Goal: Task Accomplishment & Management: Use online tool/utility

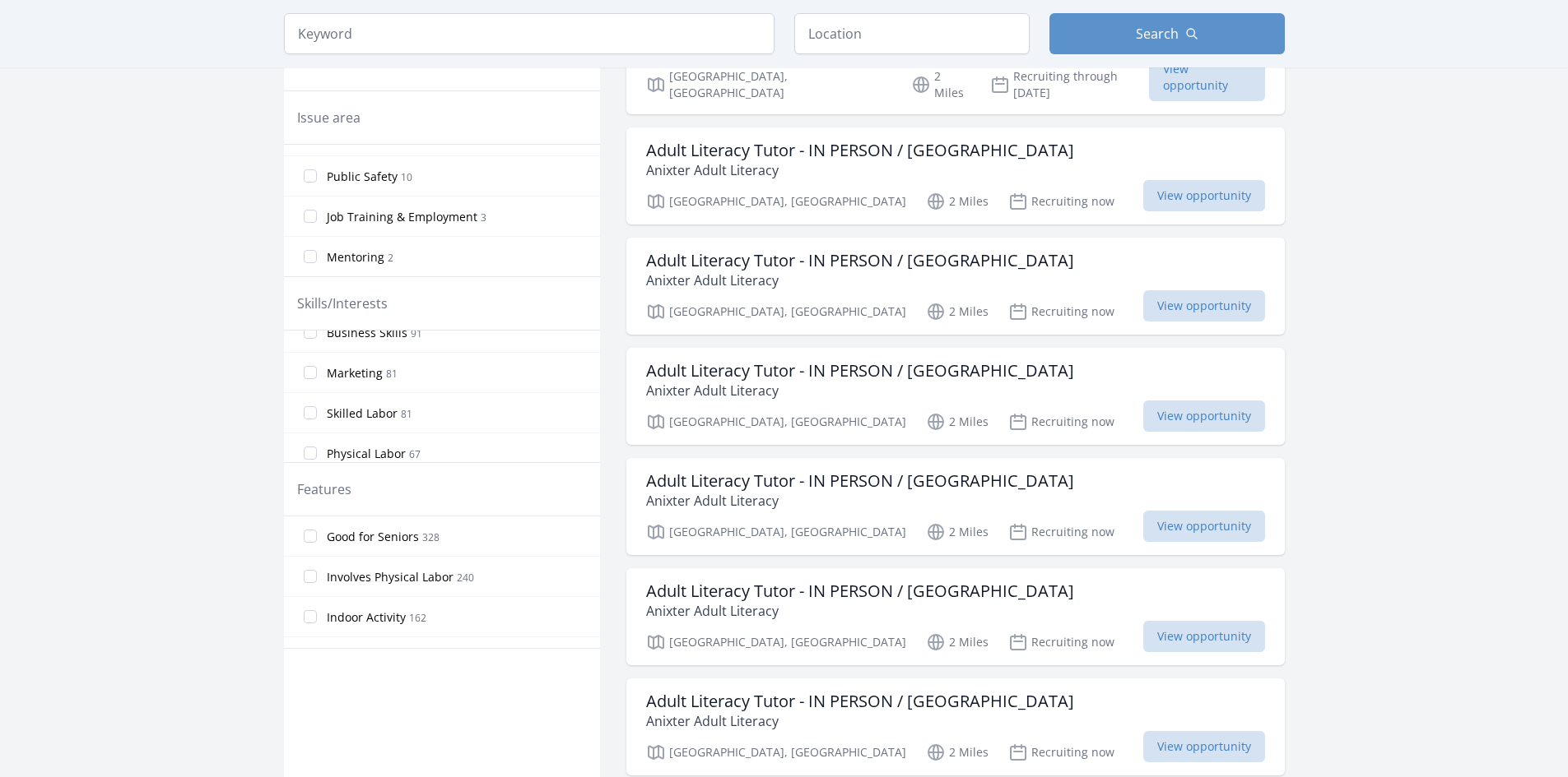
scroll to position [329, 0]
click at [313, 385] on input "Skilled Labor 81" at bounding box center [310, 384] width 13 height 13
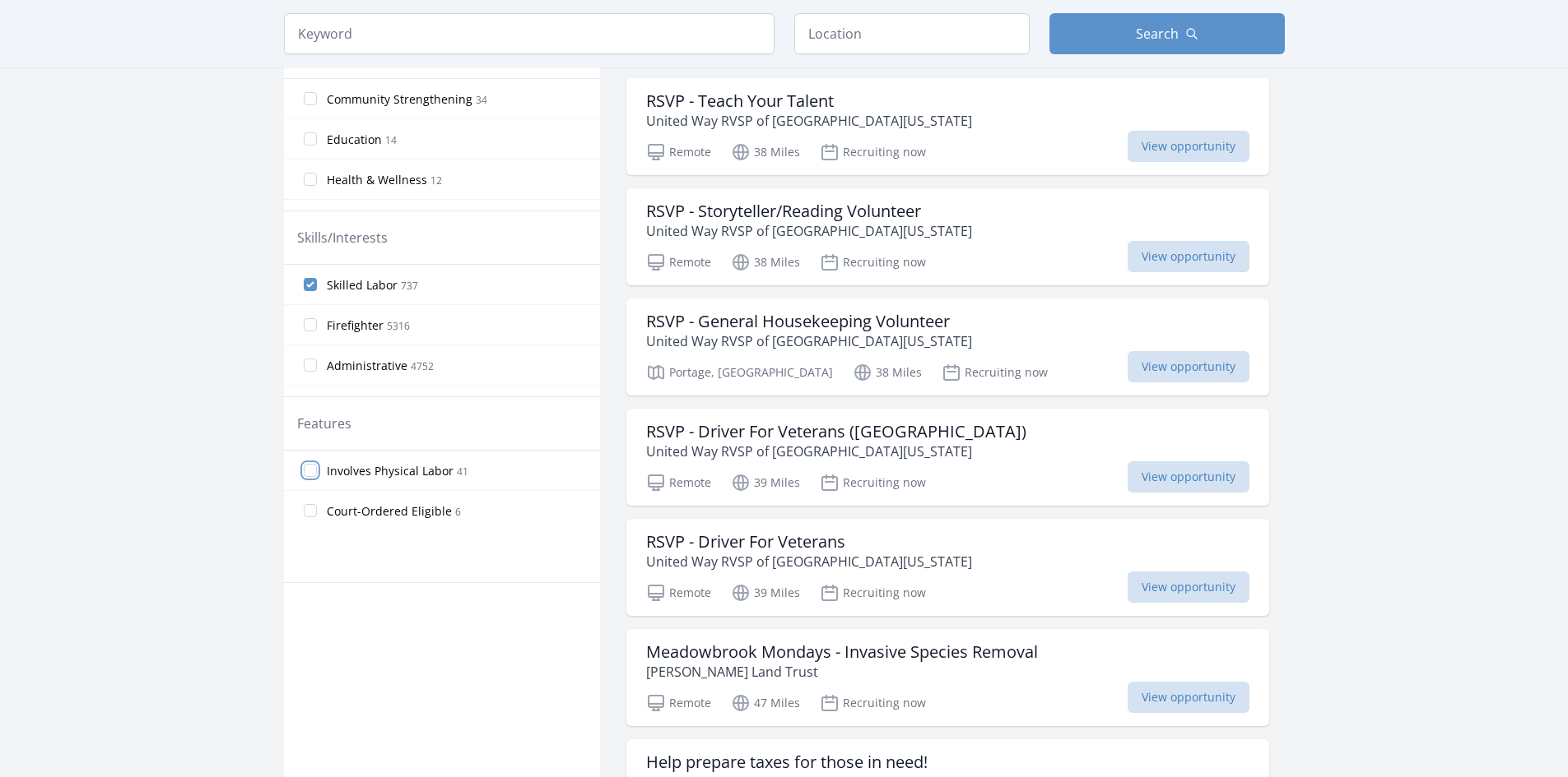
click at [308, 469] on input "Involves Physical Labor 41" at bounding box center [310, 470] width 13 height 13
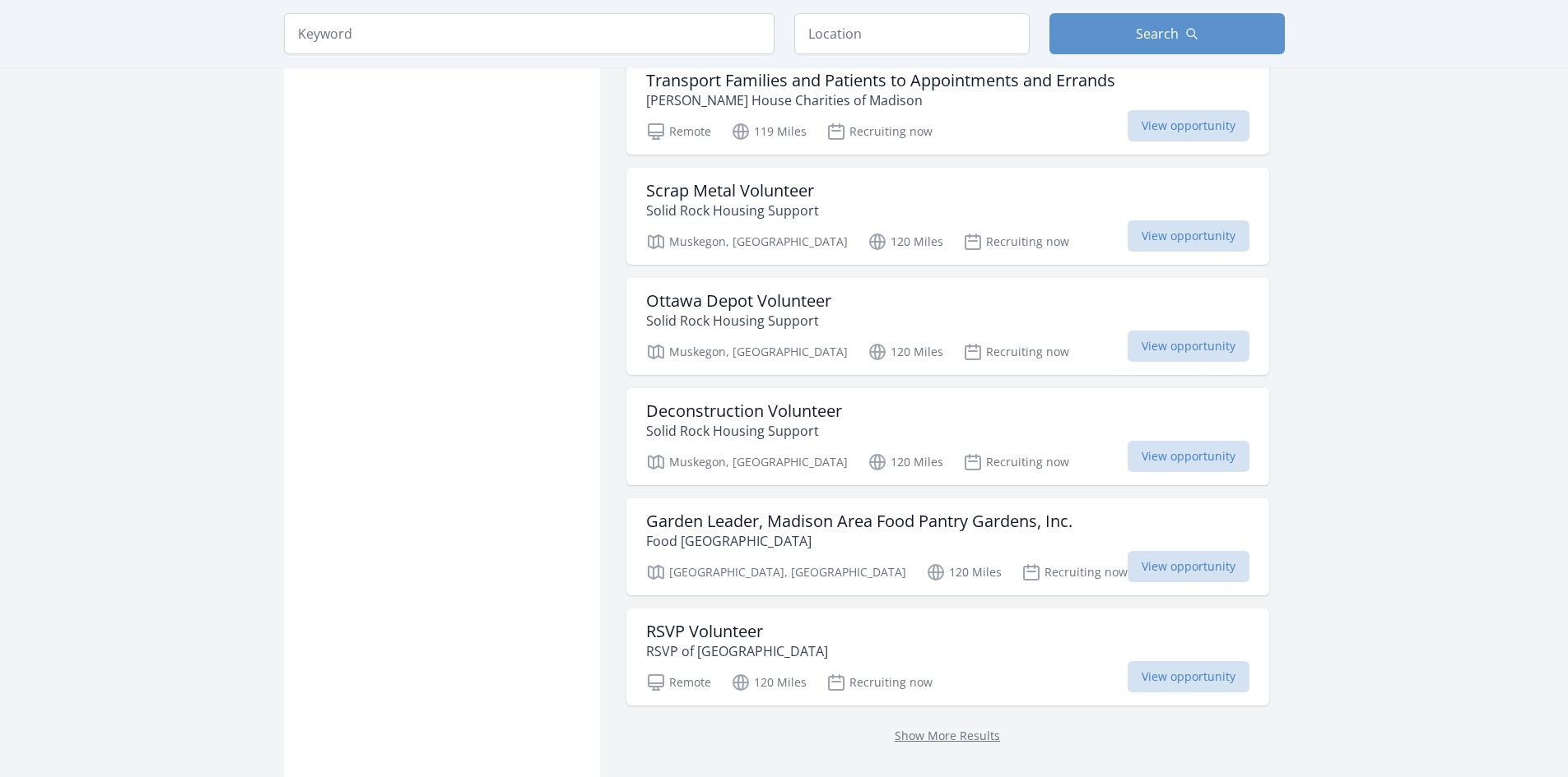
scroll to position [1728, 0]
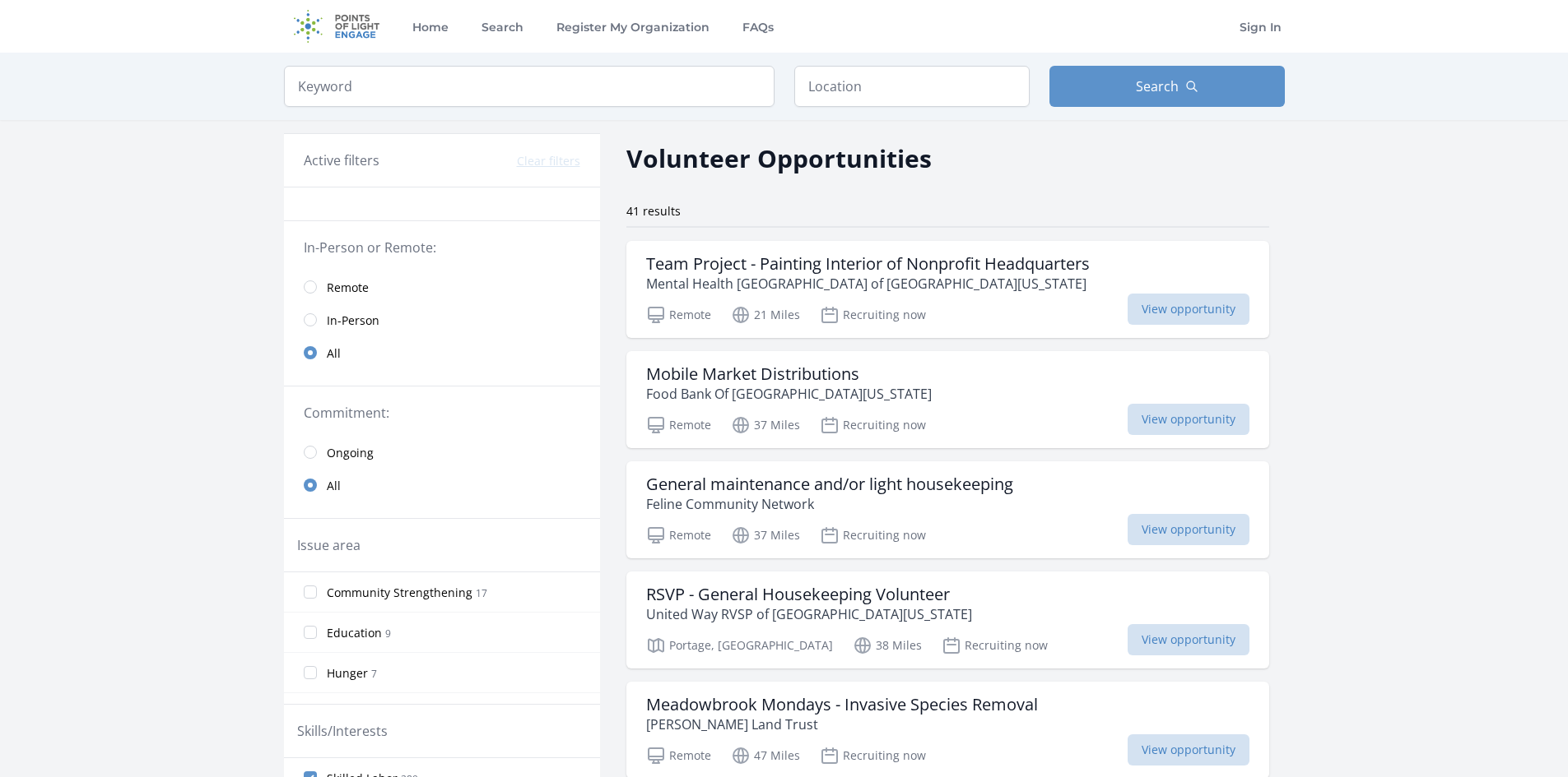
drag, startPoint x: 1390, startPoint y: 527, endPoint x: 1207, endPoint y: 117, distance: 449.0
click at [588, 88] on input "search" at bounding box center [528, 87] width 490 height 41
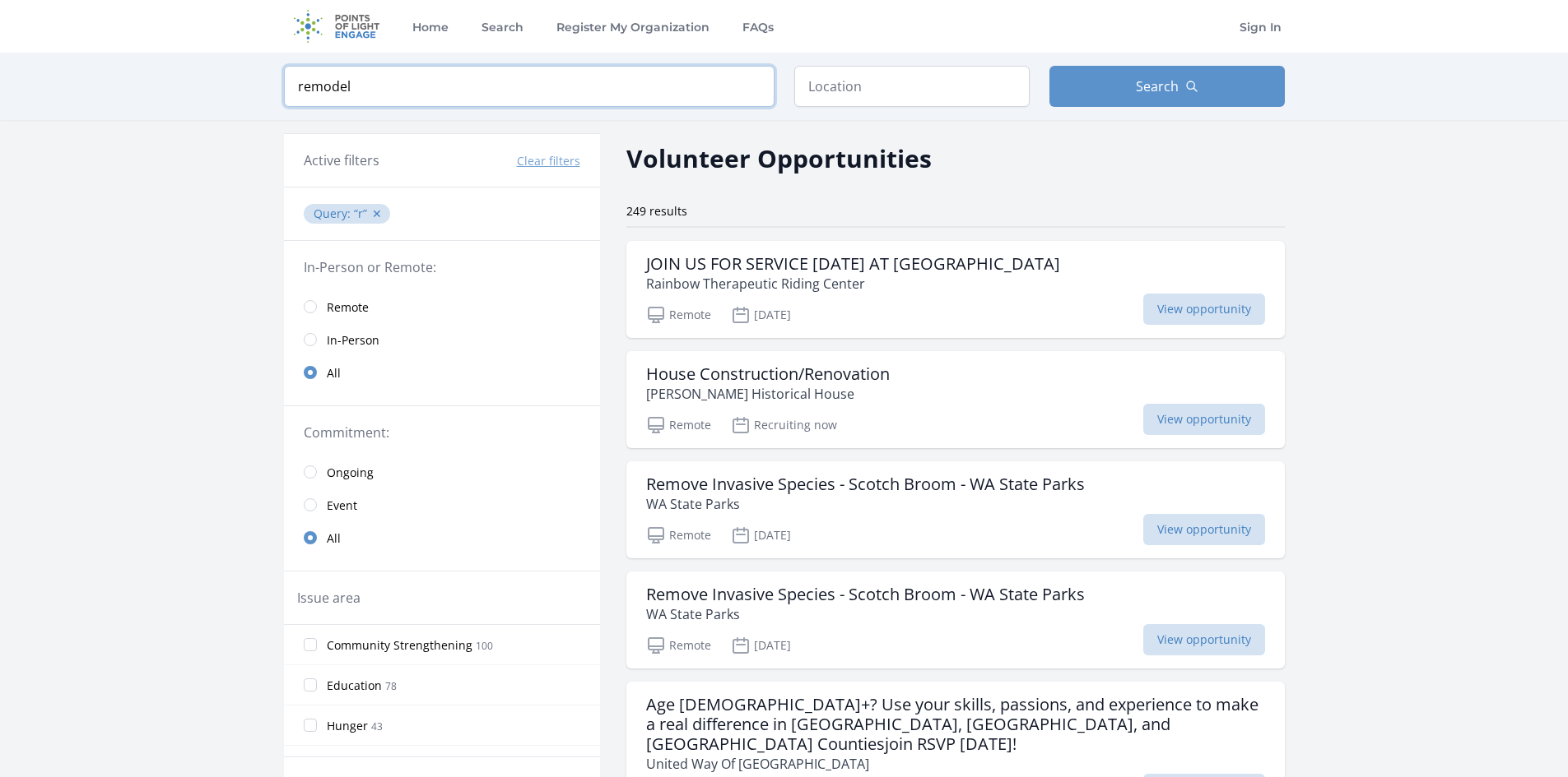
type input "remodel"
click button "submit" at bounding box center [0, 0] width 0 height 0
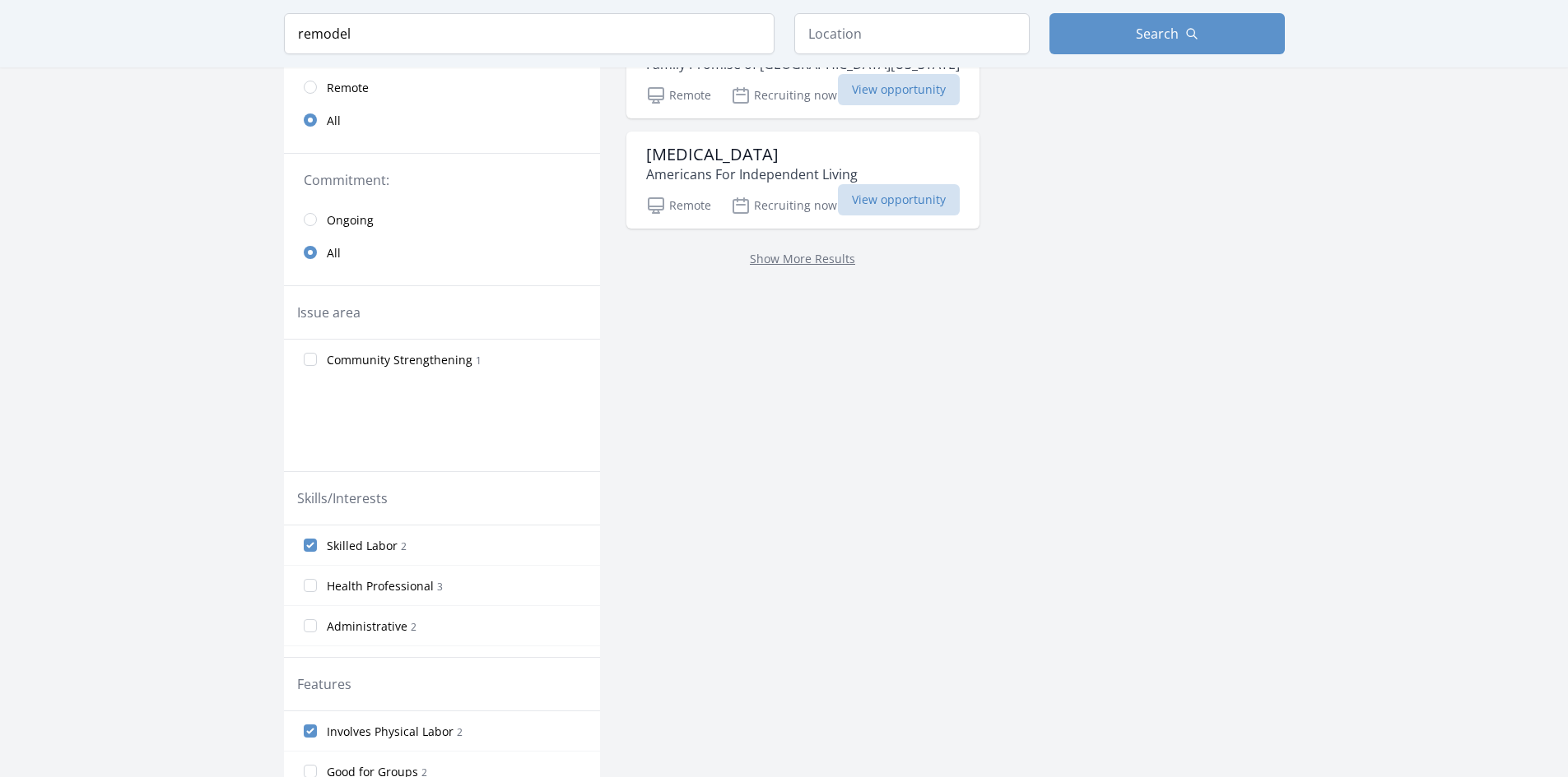
scroll to position [247, 0]
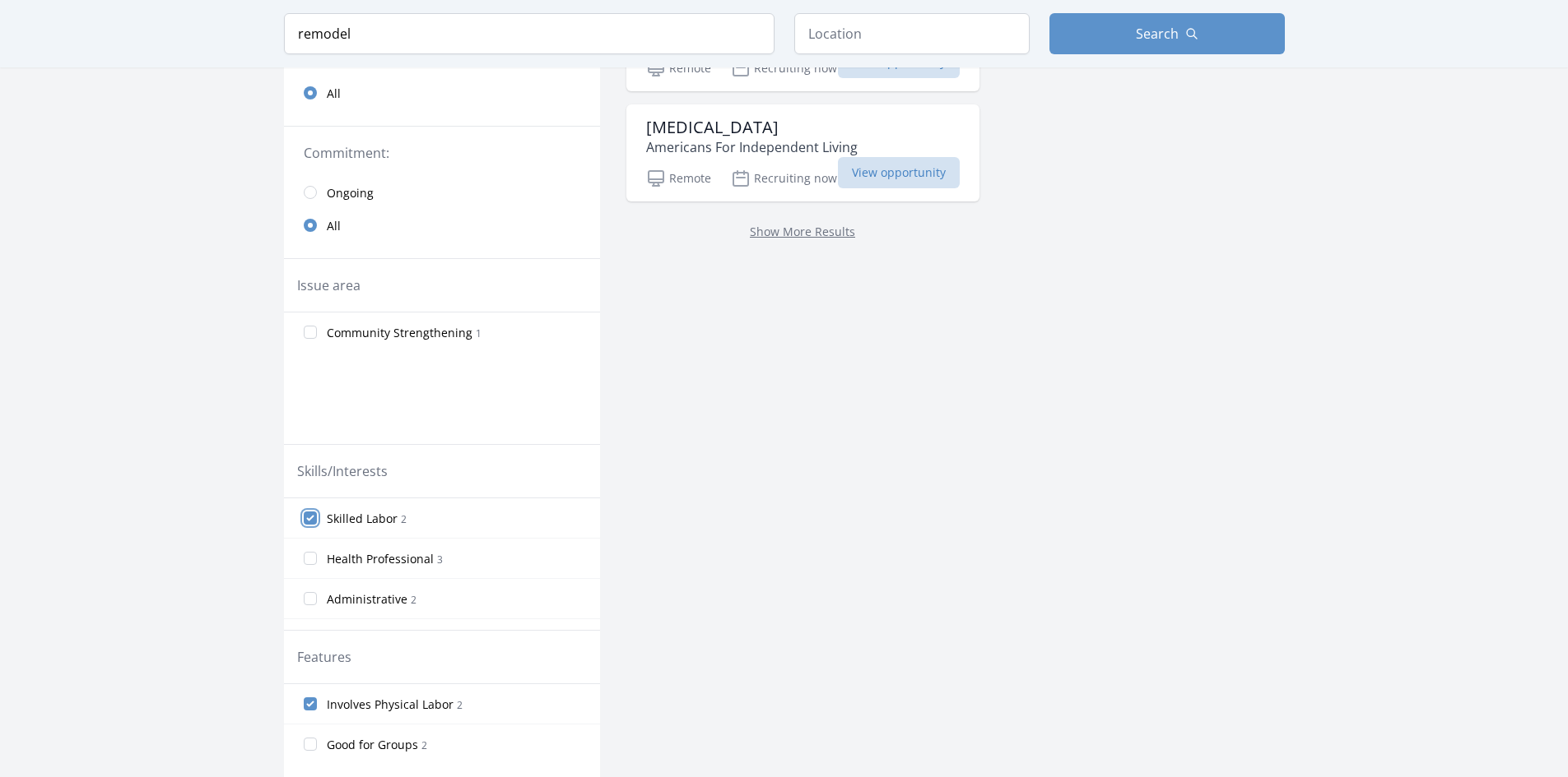
click at [313, 514] on input "Skilled Labor 2" at bounding box center [310, 518] width 13 height 13
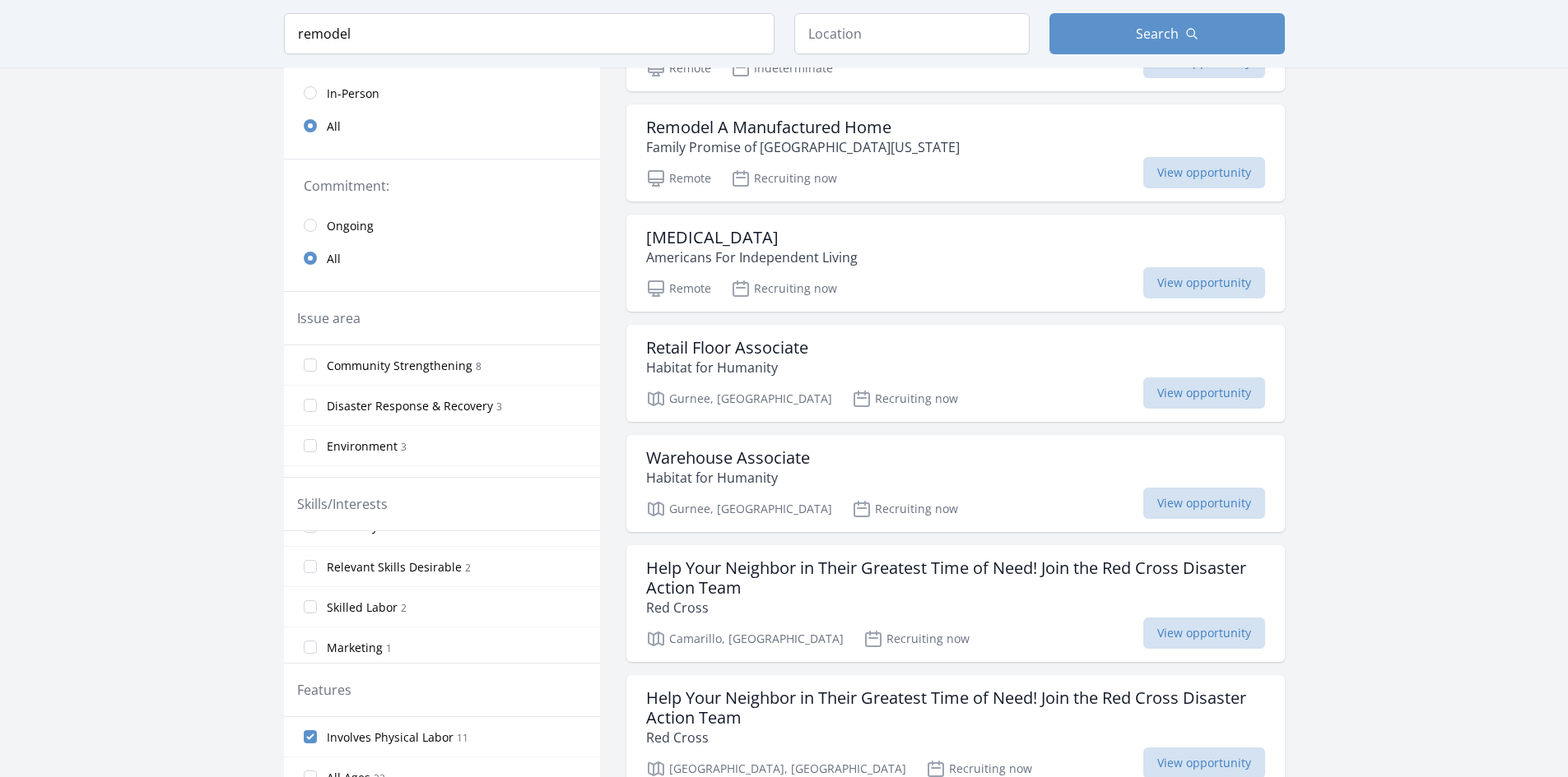
scroll to position [109, 0]
click at [313, 741] on input "Involves Physical Labor 11" at bounding box center [310, 737] width 13 height 13
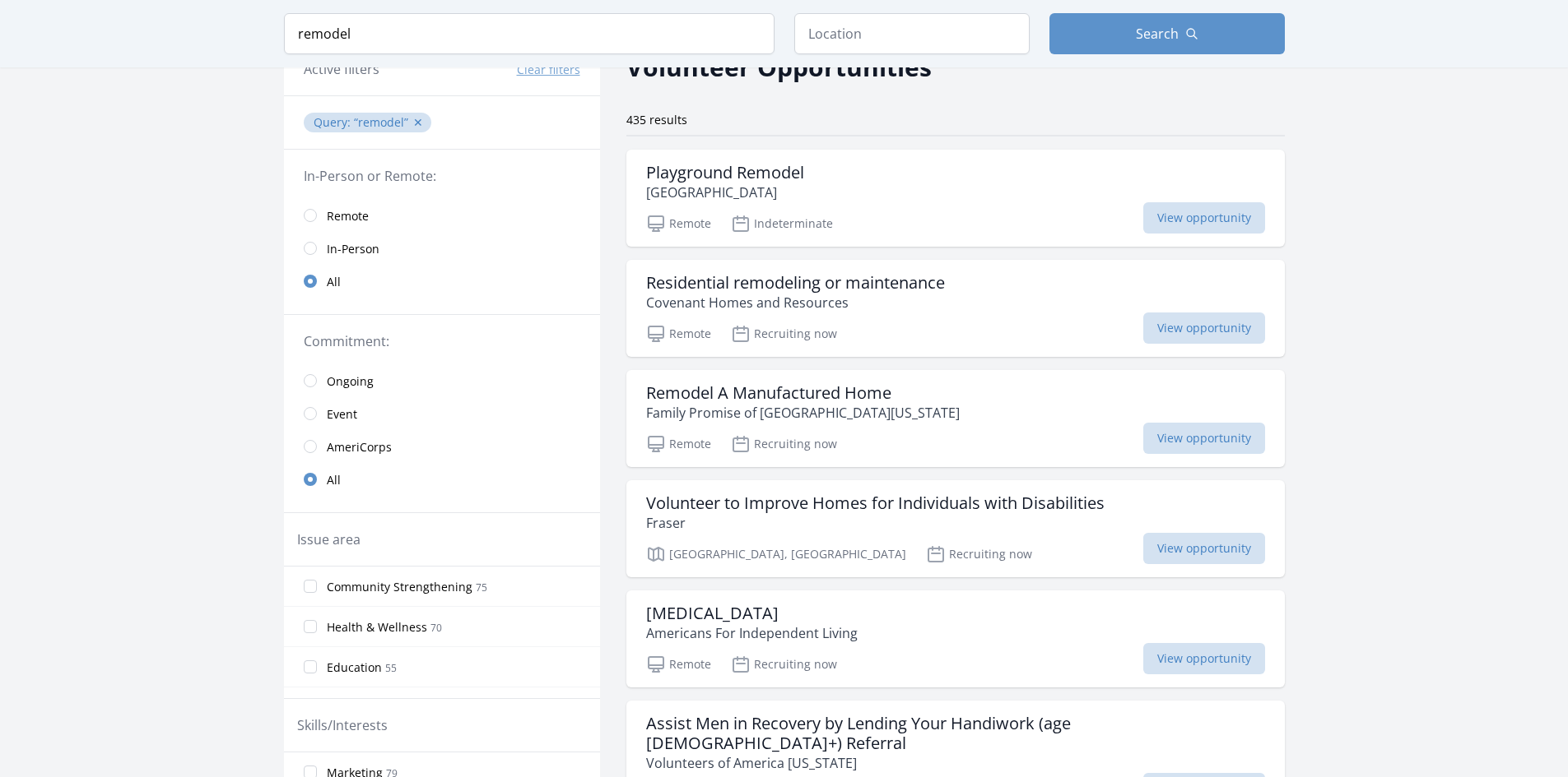
scroll to position [0, 0]
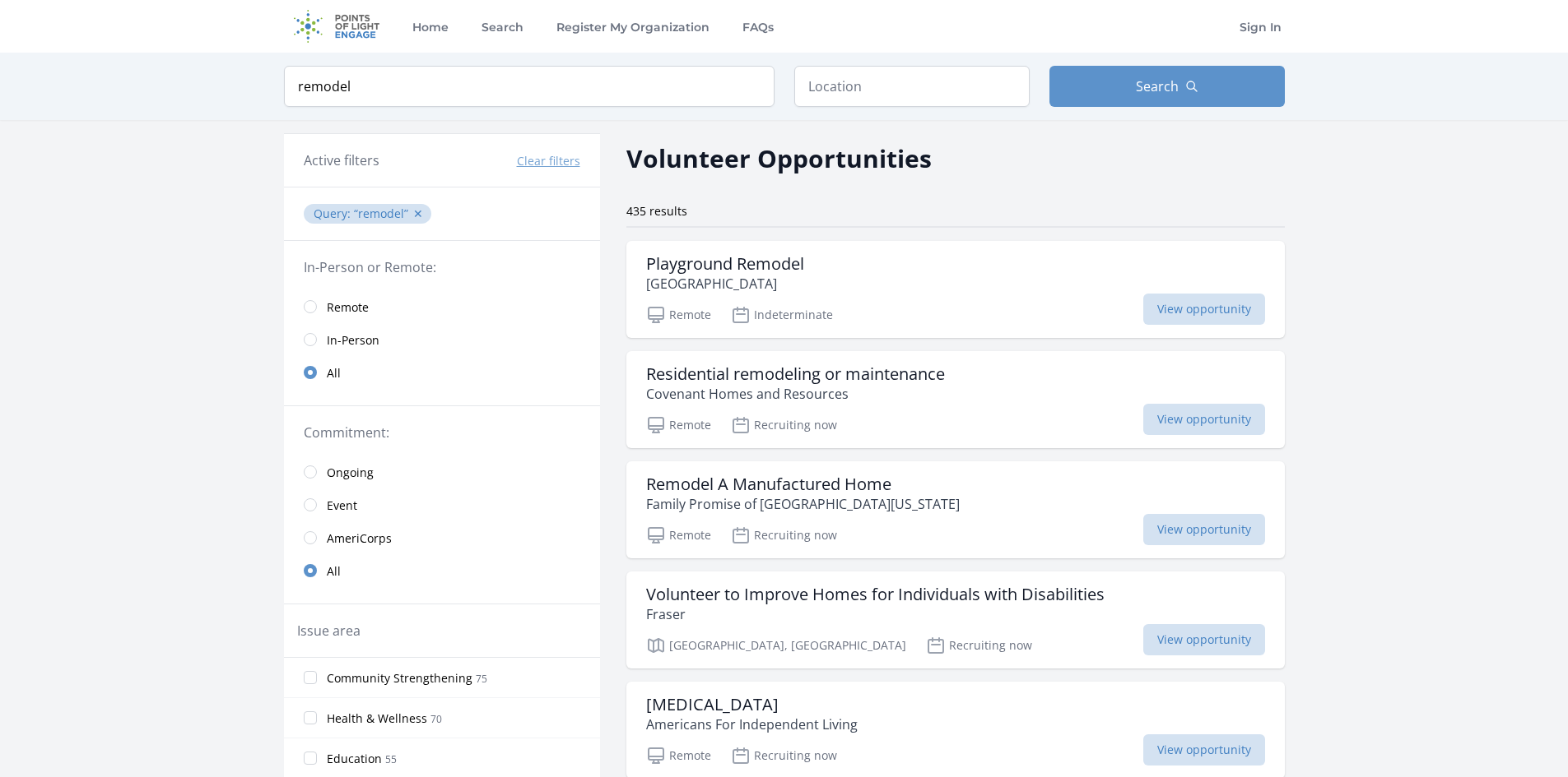
click at [409, 113] on div "Keyword remodel Location Search" at bounding box center [784, 87] width 1054 height 68
click at [676, 87] on input "remodel" at bounding box center [528, 87] width 490 height 41
click button "submit" at bounding box center [0, 0] width 0 height 0
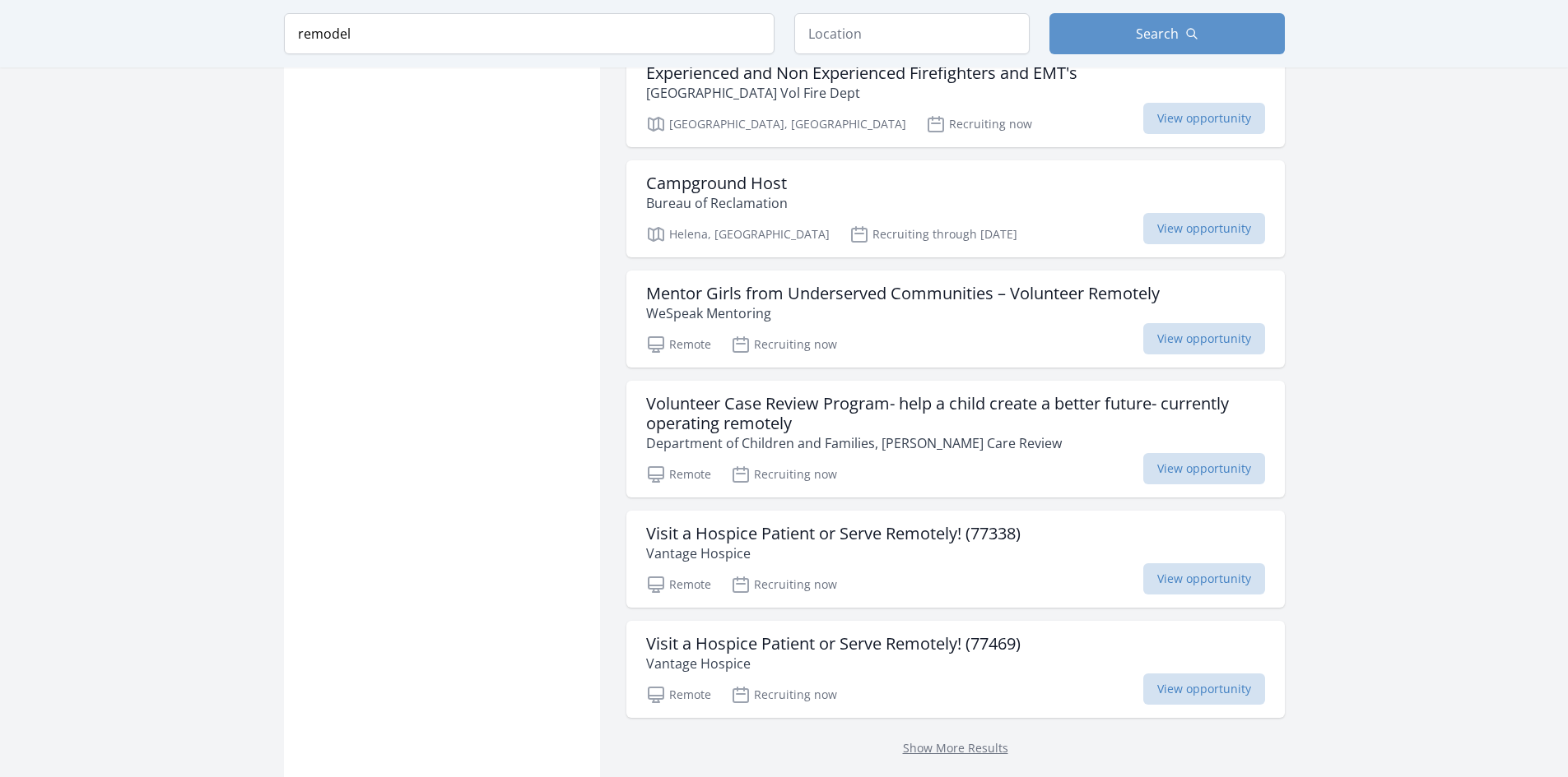
scroll to position [1809, 0]
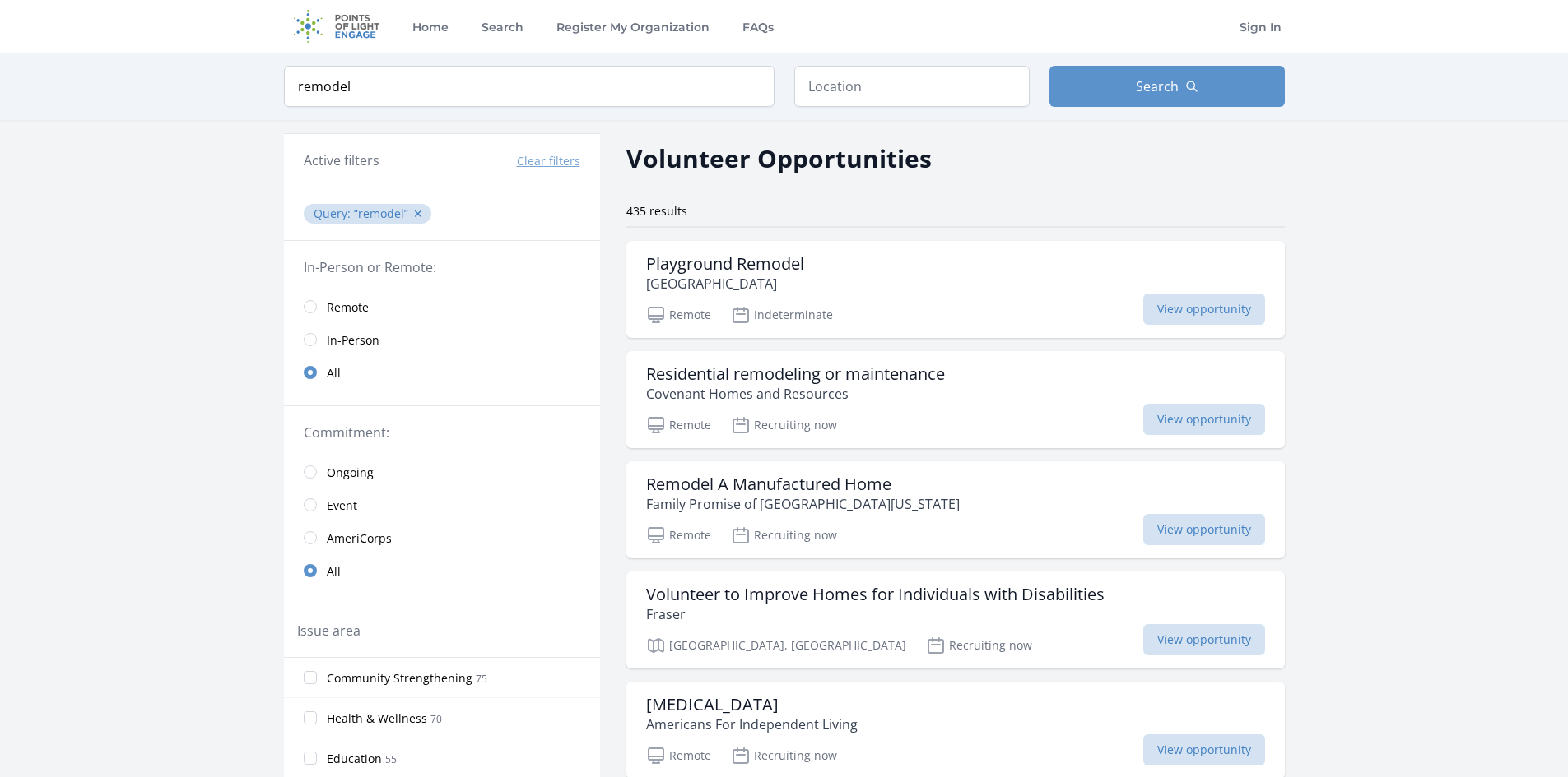
drag, startPoint x: 1447, startPoint y: 503, endPoint x: 1304, endPoint y: 187, distance: 346.9
click at [855, 492] on h3 "Remodel A Manufactured Home" at bounding box center [802, 484] width 313 height 20
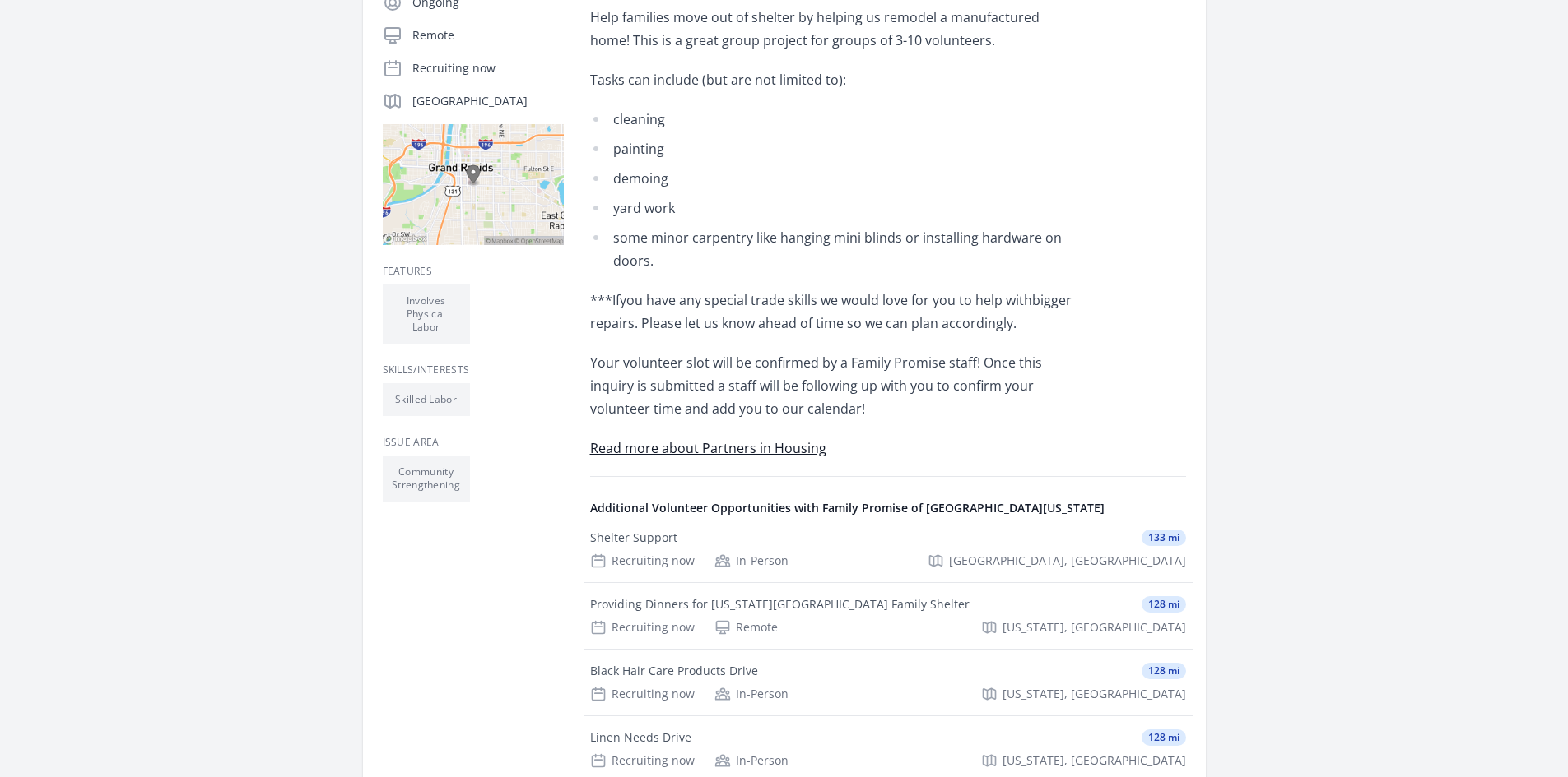
scroll to position [329, 0]
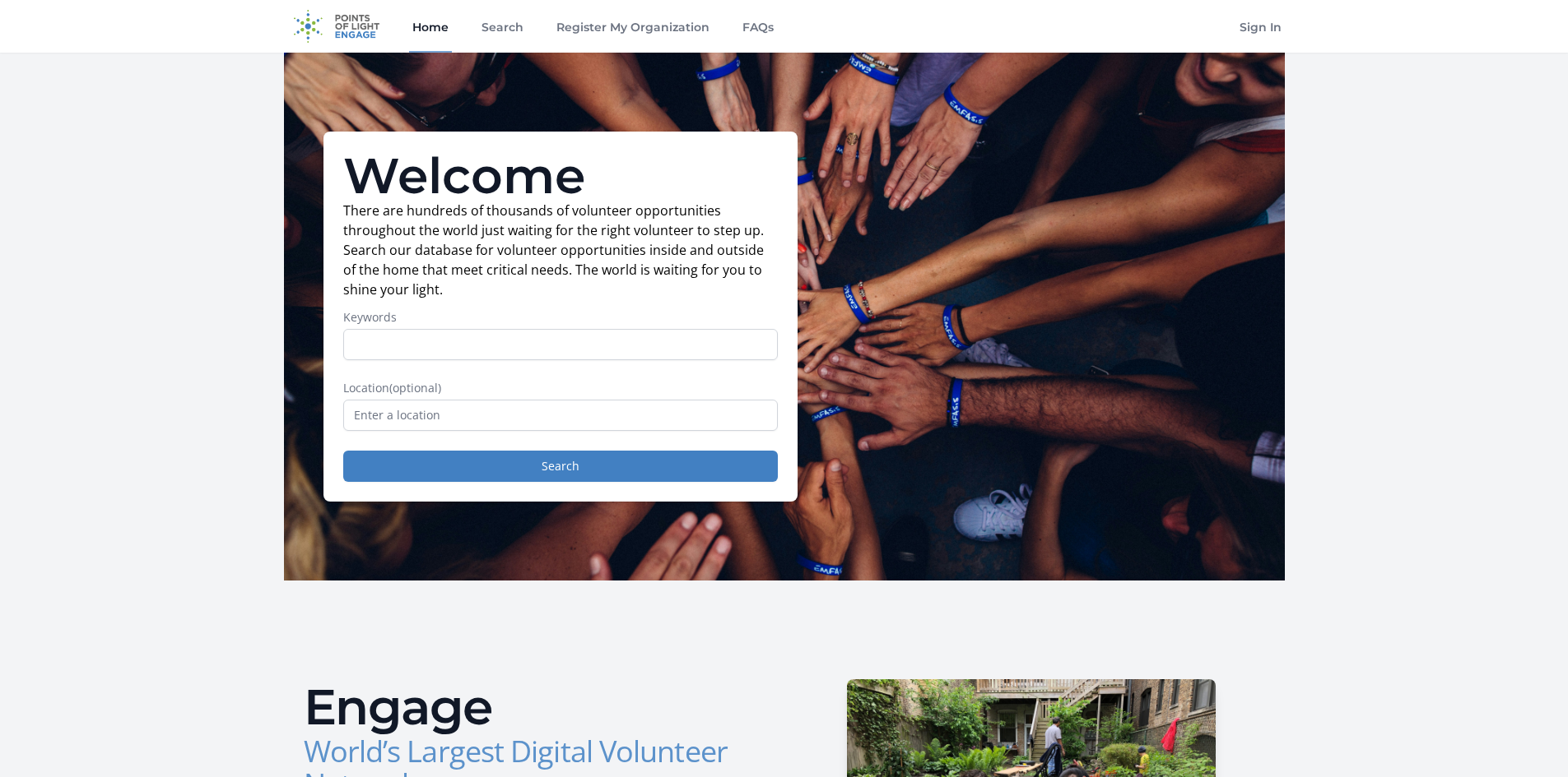
drag, startPoint x: 1343, startPoint y: 459, endPoint x: 485, endPoint y: -51, distance: 998.1
